Goal: Task Accomplishment & Management: Use online tool/utility

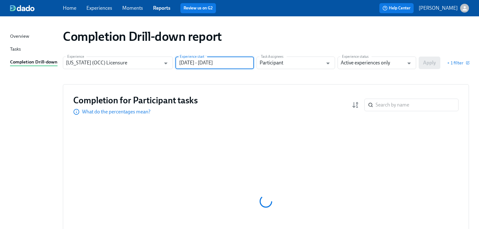
click at [239, 64] on input "[DATE] - [DATE]" at bounding box center [214, 63] width 79 height 13
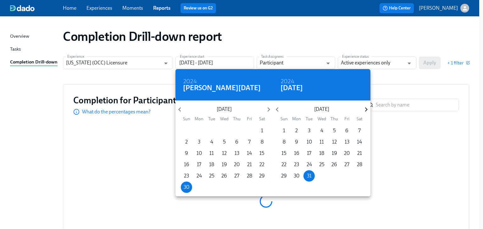
click at [364, 110] on icon "button" at bounding box center [366, 109] width 8 height 8
click at [364, 112] on icon "button" at bounding box center [366, 109] width 8 height 8
click at [364, 111] on icon "button" at bounding box center [366, 109] width 8 height 8
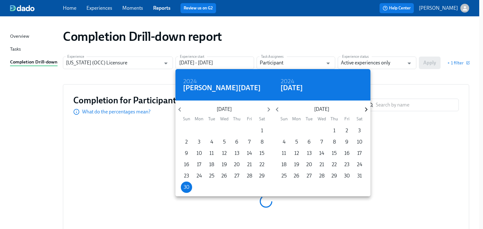
click at [364, 111] on icon "button" at bounding box center [366, 109] width 8 height 8
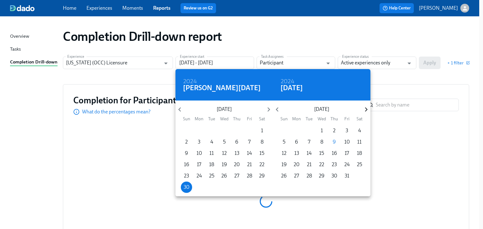
click at [364, 111] on icon "button" at bounding box center [366, 109] width 8 height 8
click at [364, 112] on icon "button" at bounding box center [366, 109] width 8 height 8
click at [322, 176] on p "31" at bounding box center [322, 176] width 5 height 7
click at [264, 113] on icon "button" at bounding box center [268, 109] width 8 height 8
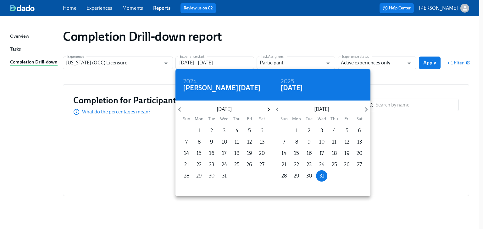
click at [268, 111] on icon "button" at bounding box center [268, 109] width 8 height 8
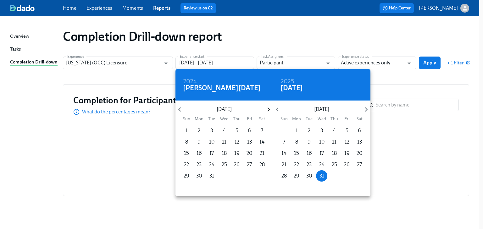
click at [268, 111] on icon "button" at bounding box center [268, 109] width 8 height 8
click at [223, 129] on p "1" at bounding box center [224, 130] width 2 height 7
type input "[DATE] - [DATE]"
click at [405, 78] on div at bounding box center [241, 114] width 483 height 229
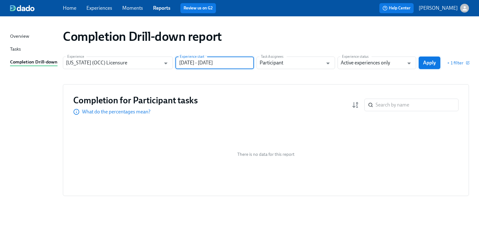
click at [424, 63] on span "Apply" at bounding box center [429, 63] width 13 height 6
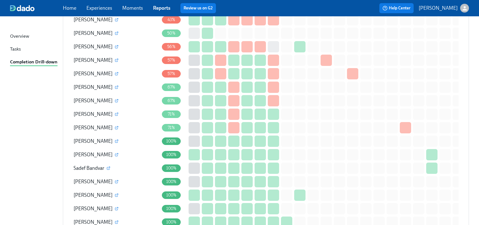
scroll to position [398, 0]
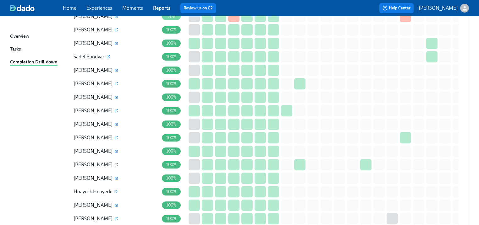
click at [115, 165] on icon "button" at bounding box center [116, 165] width 3 height 3
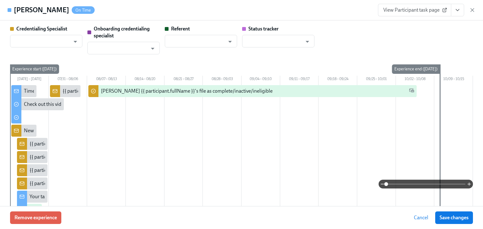
type input "[PERSON_NAME]"
type input "Dado Customer Support"
click at [457, 12] on icon "View task page" at bounding box center [457, 10] width 6 height 6
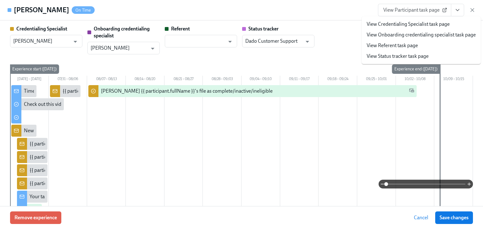
click at [407, 26] on link "View Credentialing Specialist task page" at bounding box center [408, 24] width 83 height 7
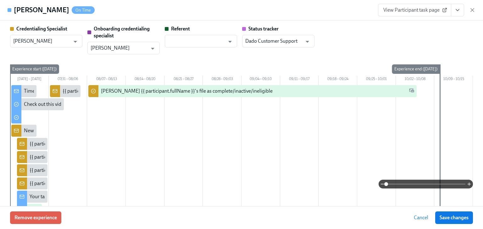
click at [467, 9] on div "View Participant task page" at bounding box center [426, 10] width 97 height 13
click at [470, 9] on icon "button" at bounding box center [472, 10] width 6 height 6
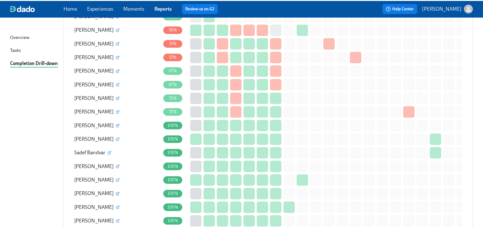
scroll to position [296, 0]
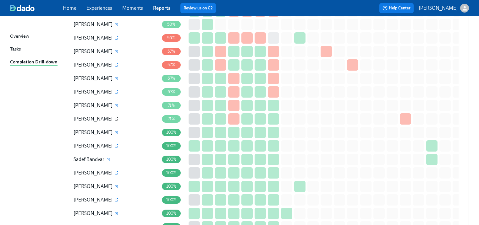
click at [115, 118] on icon "button" at bounding box center [116, 119] width 3 height 3
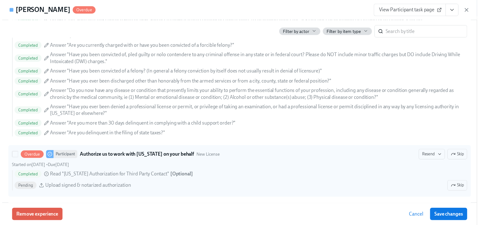
scroll to position [906, 0]
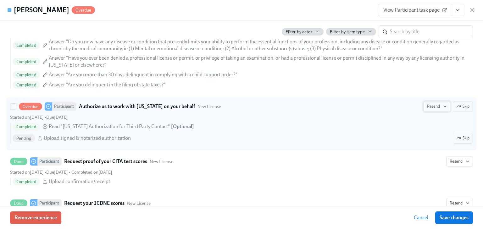
click at [431, 106] on span "Resend" at bounding box center [437, 106] width 20 height 6
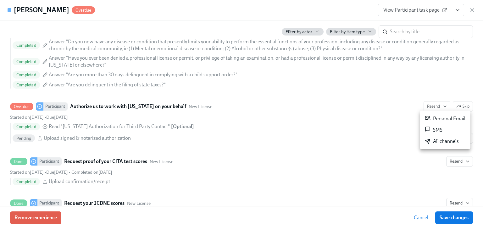
click at [432, 119] on div "Personal Email" at bounding box center [445, 119] width 41 height 8
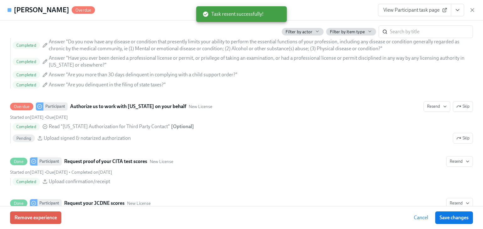
click at [472, 9] on icon "button" at bounding box center [472, 10] width 6 height 6
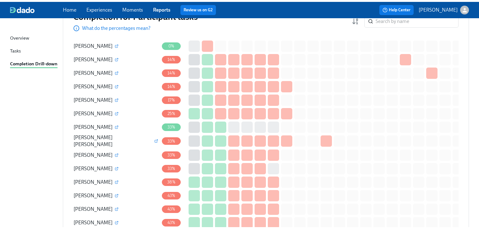
scroll to position [0, 0]
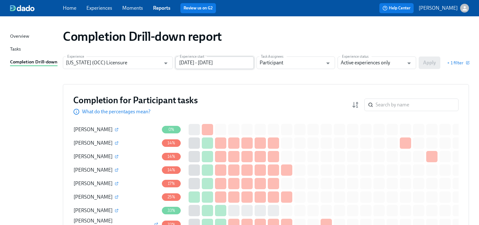
click at [229, 60] on input "[DATE] - [DATE]" at bounding box center [214, 63] width 79 height 13
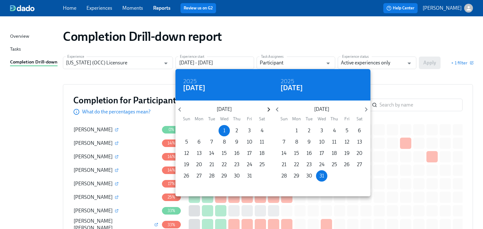
click at [266, 109] on icon "button" at bounding box center [268, 109] width 8 height 8
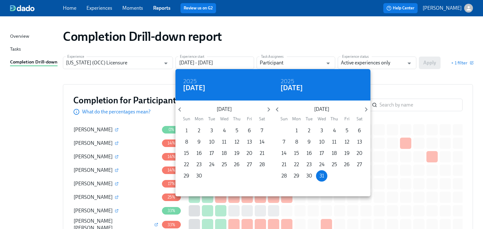
click at [187, 131] on span "1" at bounding box center [186, 130] width 11 height 7
type input "[DATE] - [DATE]"
click at [411, 72] on div at bounding box center [241, 114] width 483 height 229
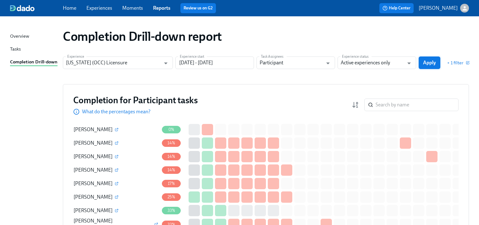
click at [431, 65] on span "Apply" at bounding box center [429, 63] width 13 height 6
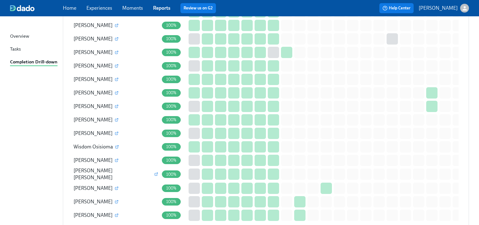
scroll to position [623, 0]
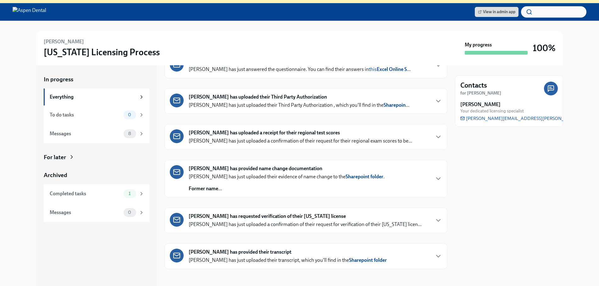
scroll to position [71, 0]
